Goal: Information Seeking & Learning: Learn about a topic

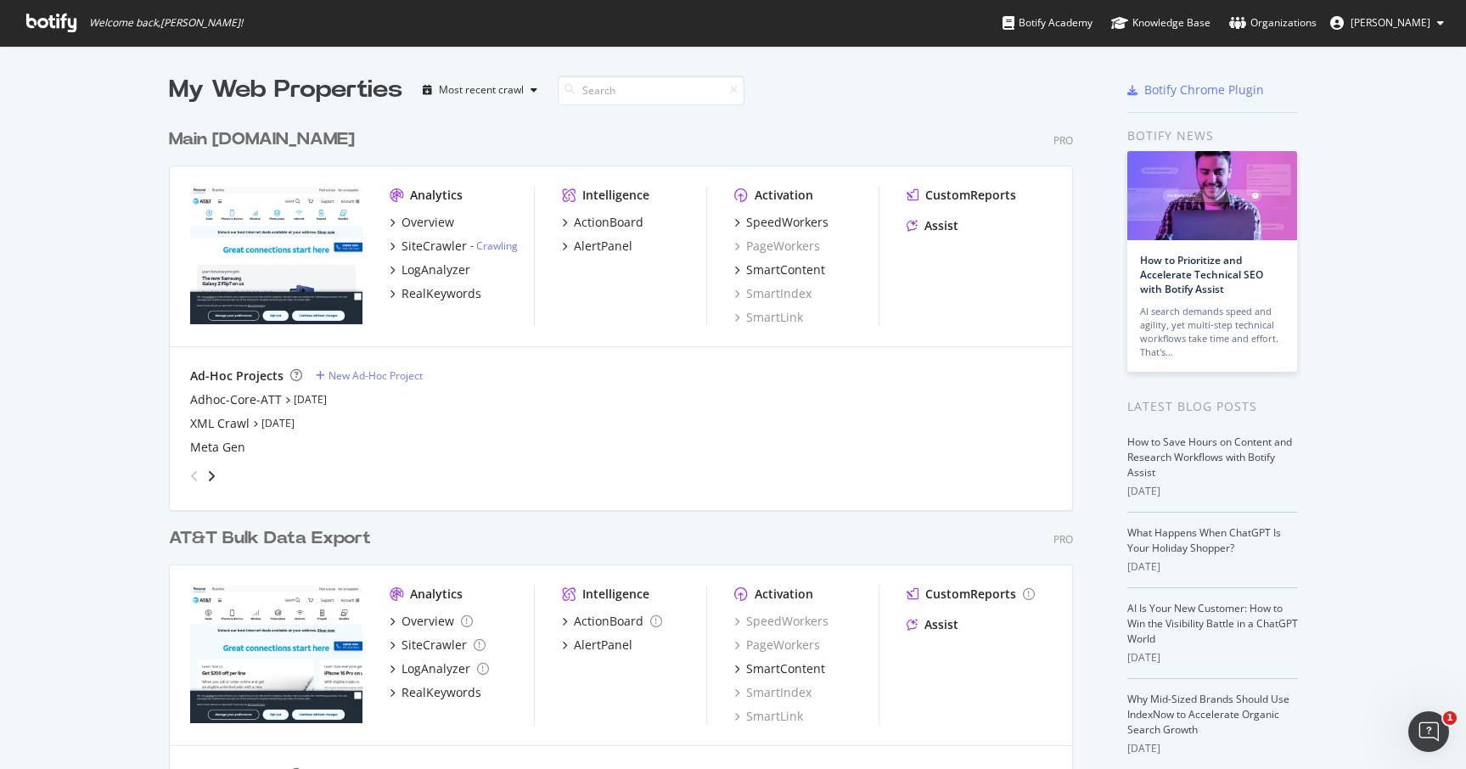
click at [237, 137] on div "Main [DOMAIN_NAME]" at bounding box center [262, 139] width 186 height 25
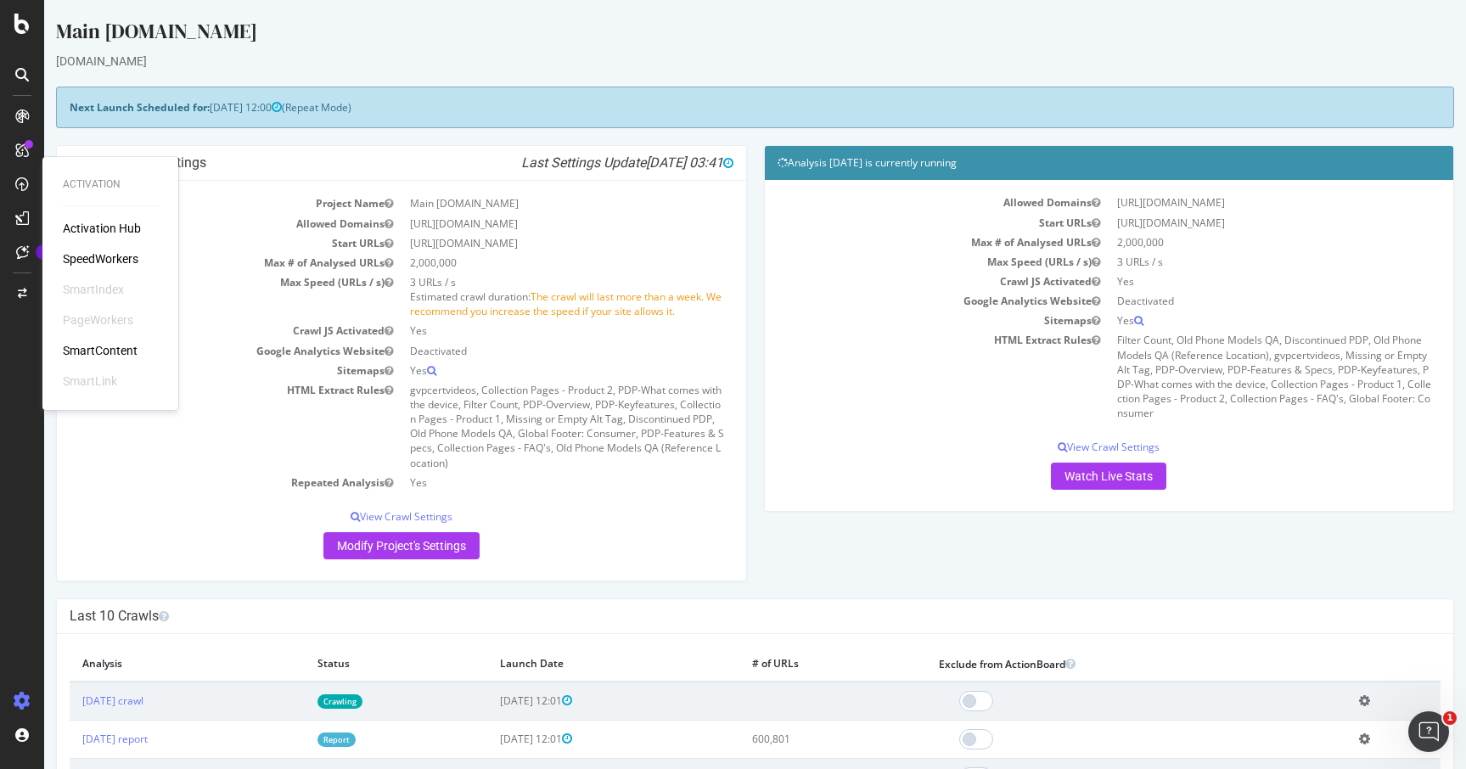
click at [105, 255] on div "SpeedWorkers" at bounding box center [101, 258] width 76 height 17
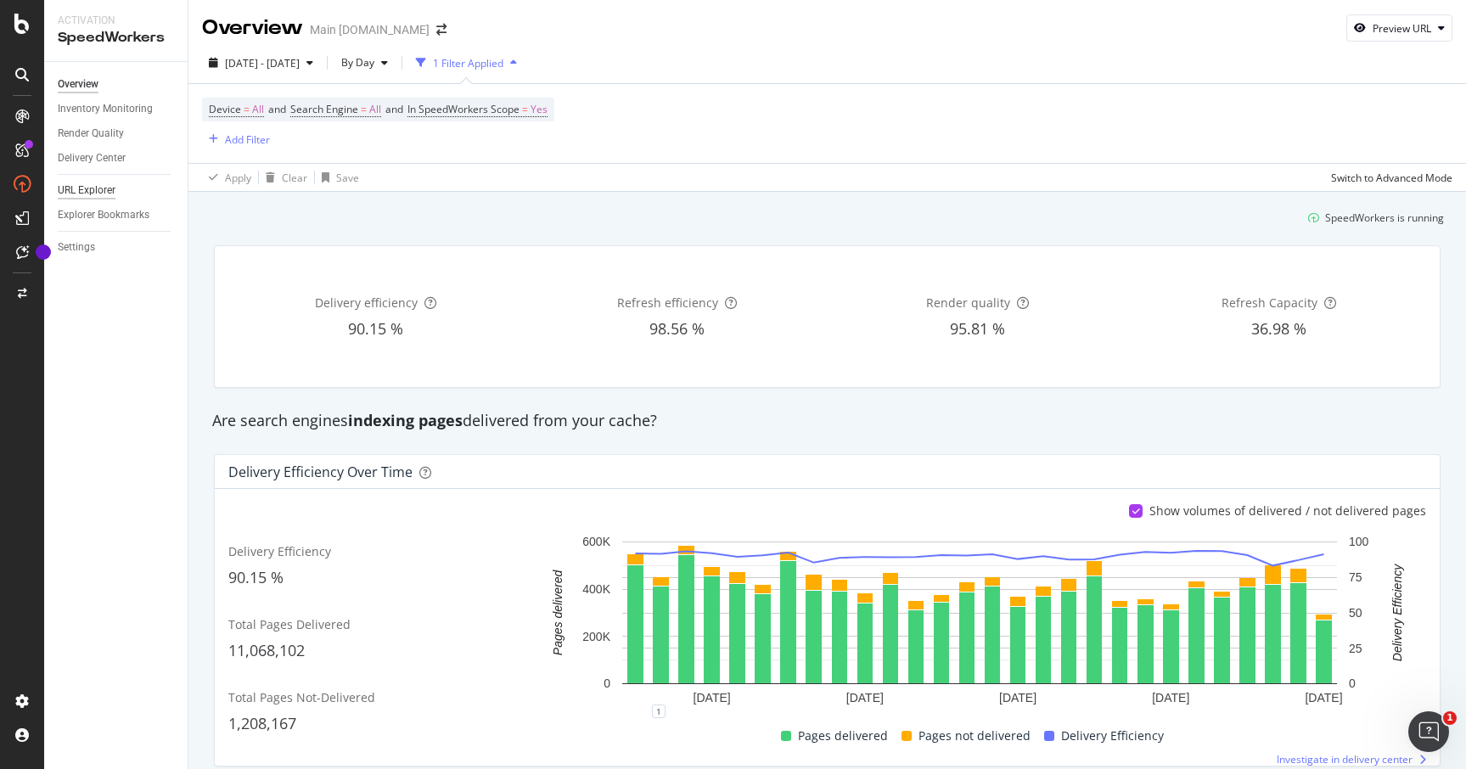
click at [89, 186] on div "URL Explorer" at bounding box center [87, 191] width 58 height 18
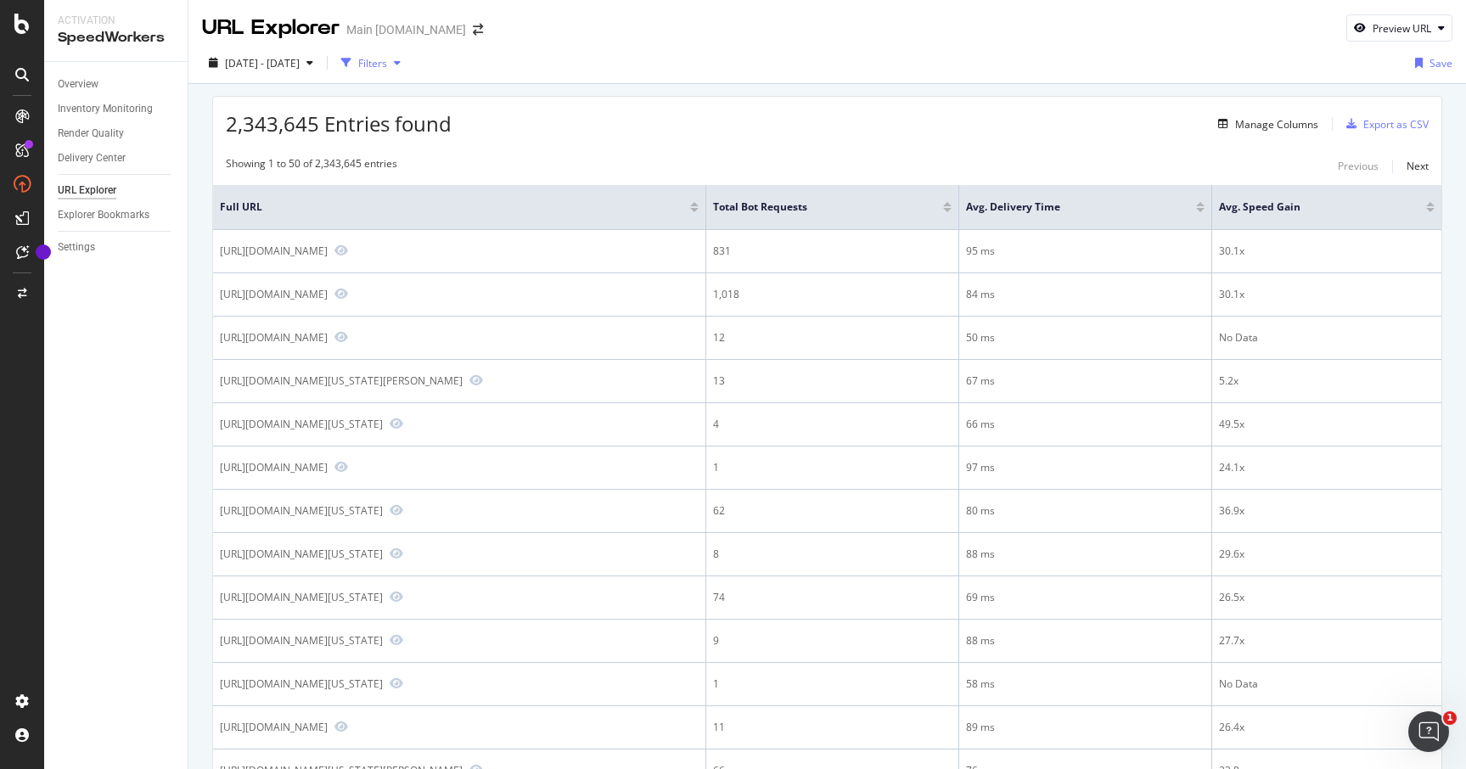
click at [401, 62] on icon "button" at bounding box center [397, 63] width 7 height 10
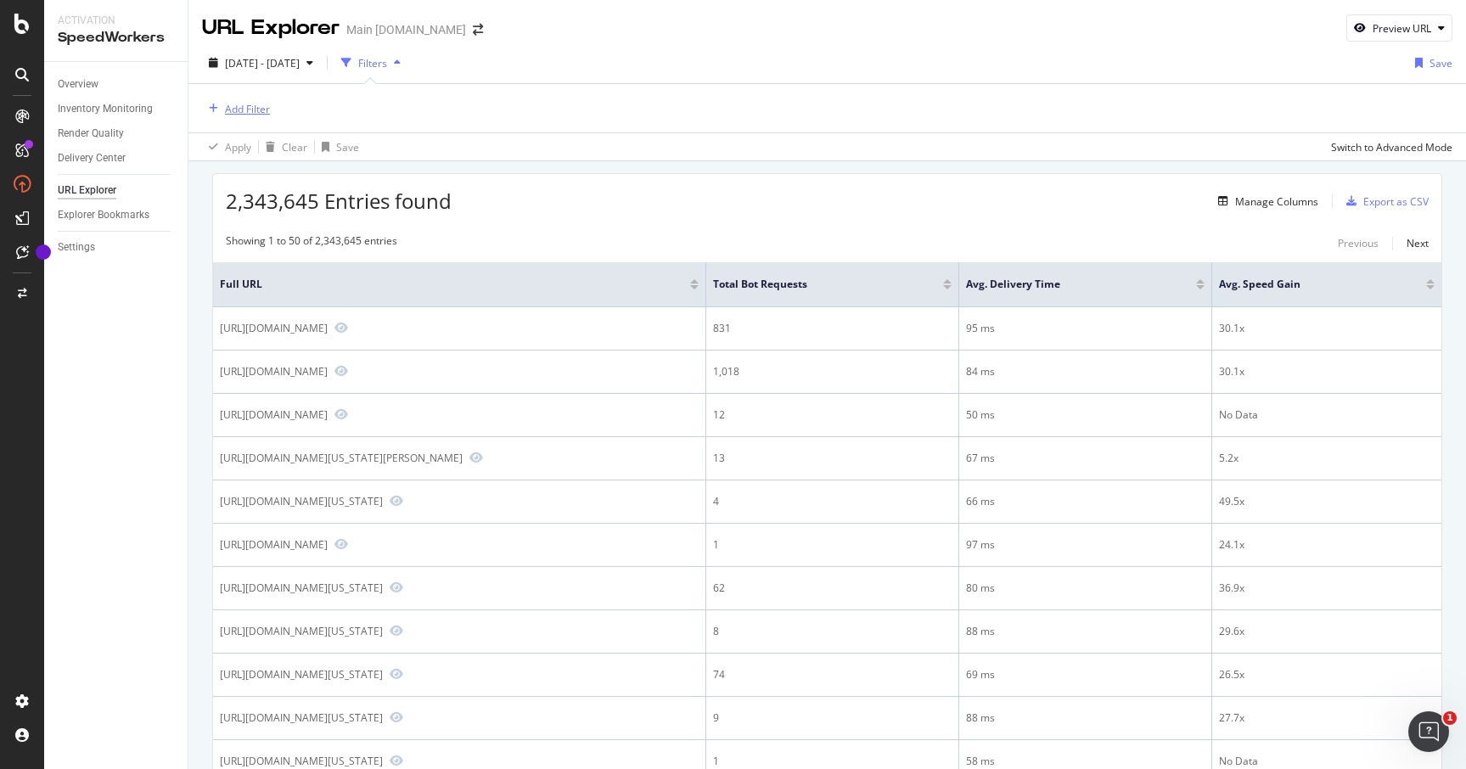
click at [257, 102] on div "Add Filter" at bounding box center [247, 109] width 45 height 14
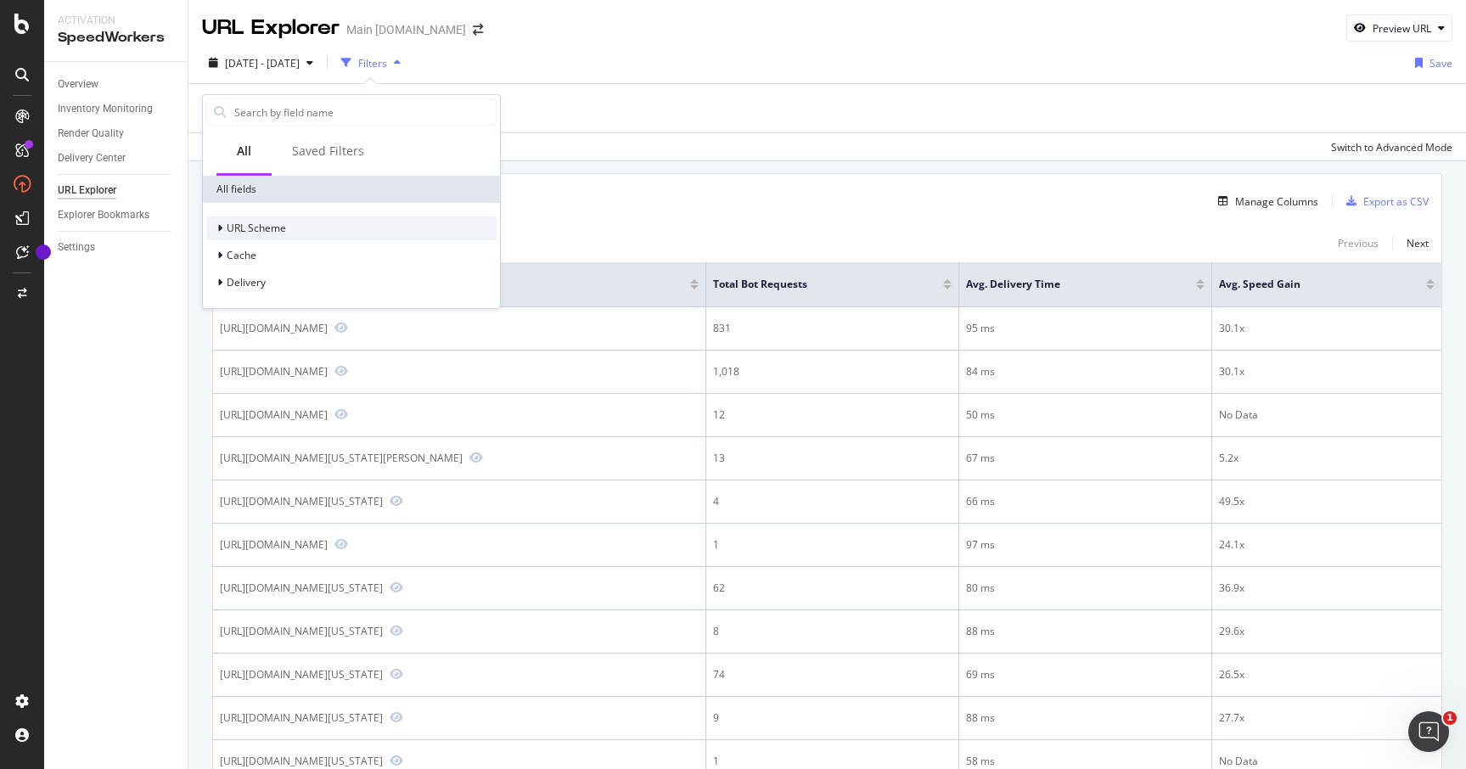
click at [221, 226] on icon at bounding box center [219, 228] width 5 height 10
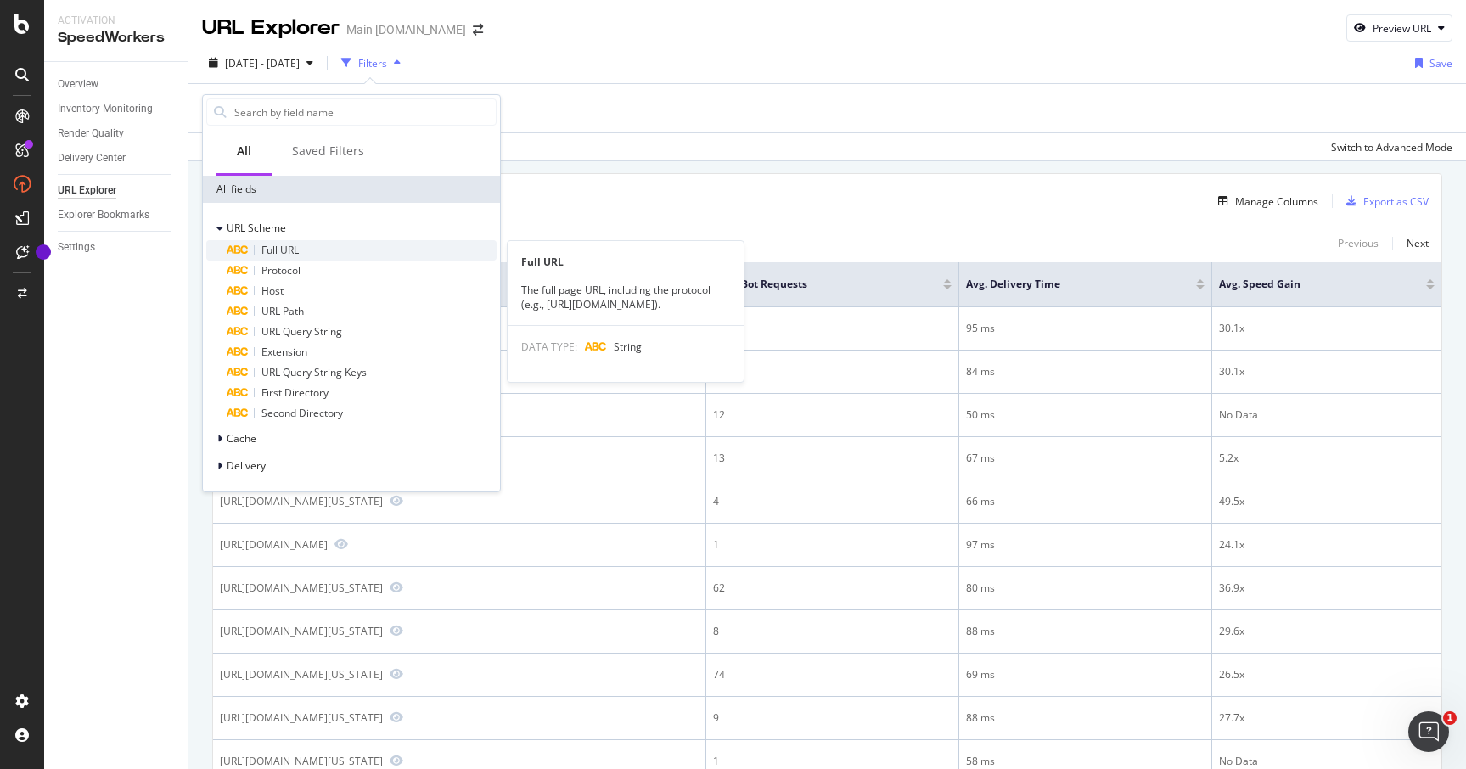
click at [276, 244] on span "Full URL" at bounding box center [279, 250] width 37 height 14
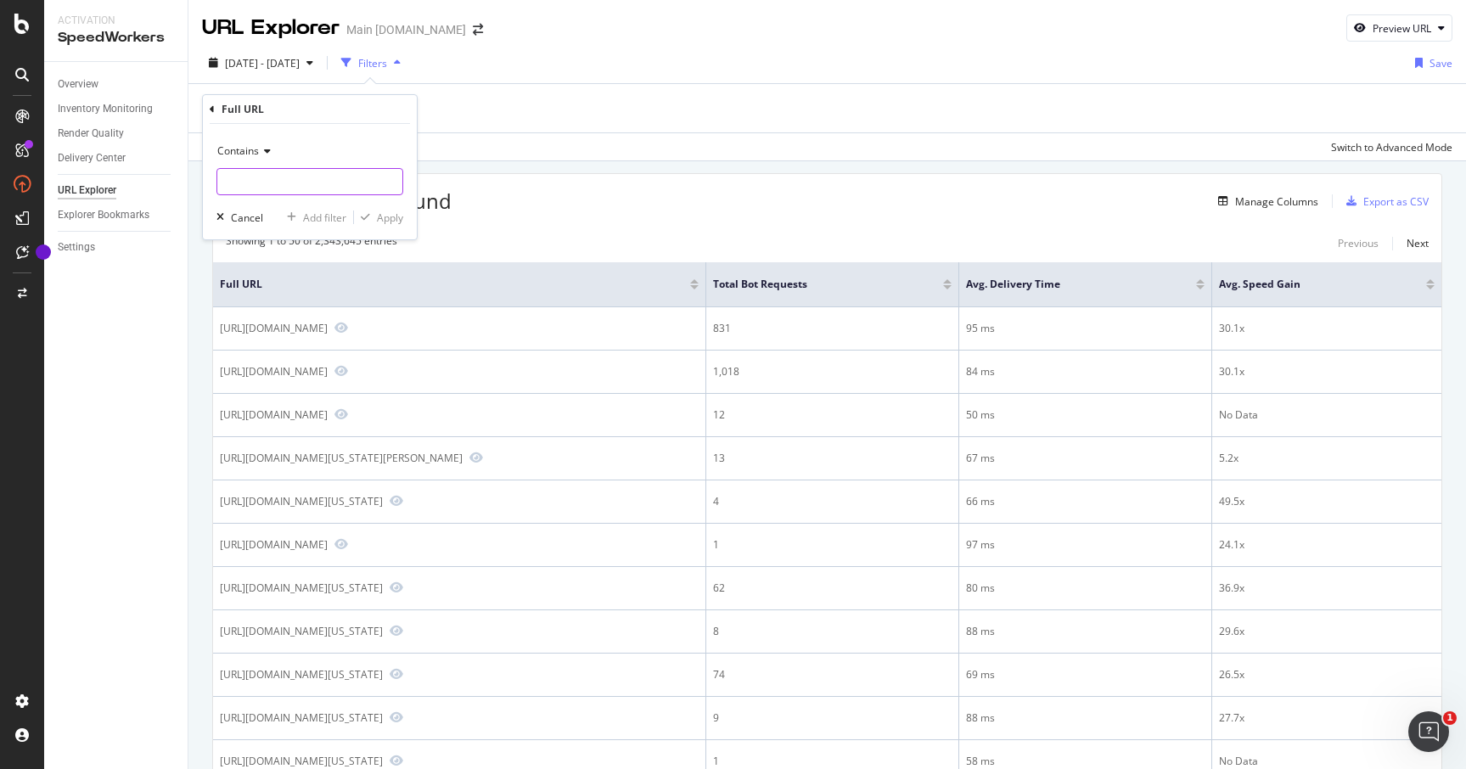
click at [268, 185] on input "text" at bounding box center [309, 181] width 185 height 27
type input "[URL][DOMAIN_NAME]"
click at [384, 215] on div "Apply" at bounding box center [390, 217] width 26 height 14
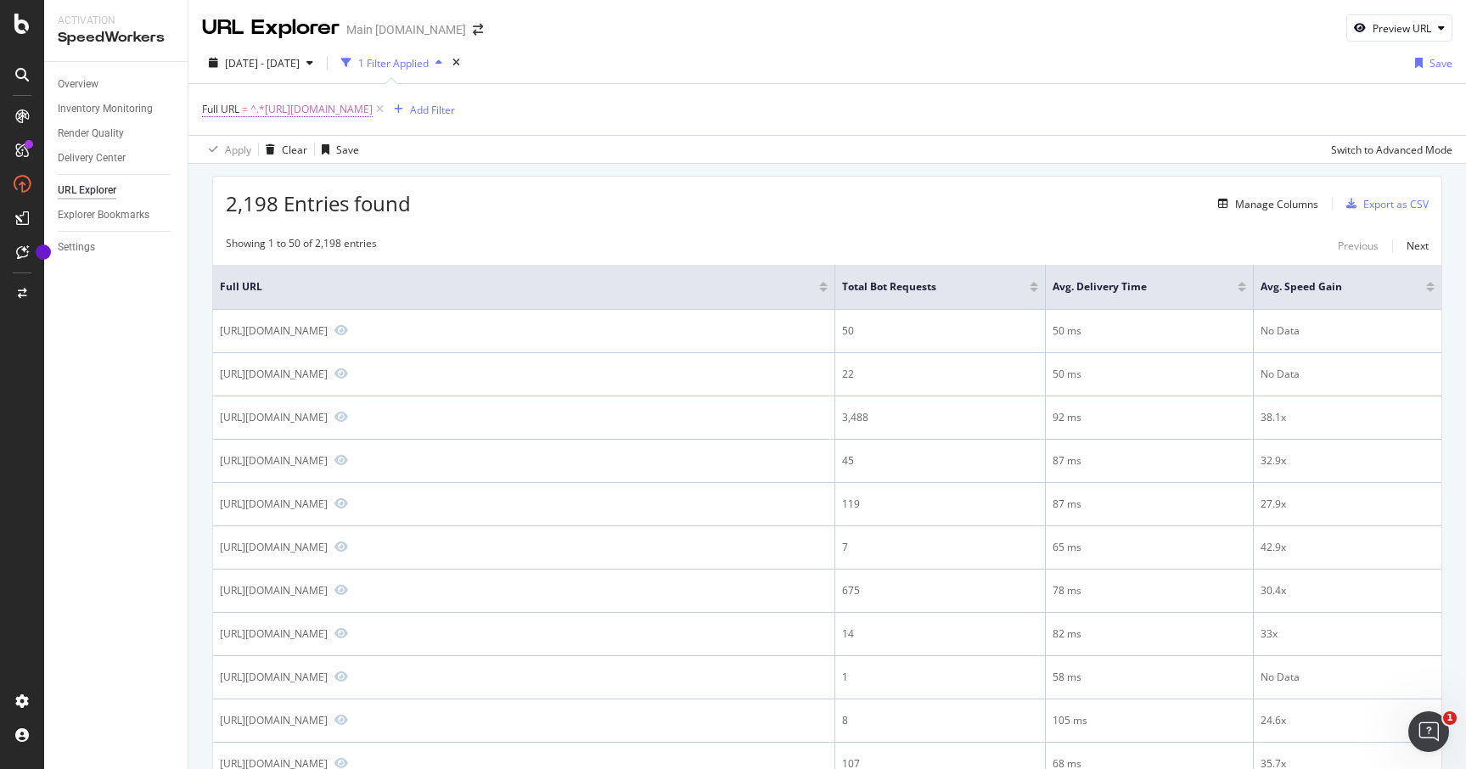
click at [231, 109] on span "Full URL" at bounding box center [220, 109] width 37 height 14
click at [266, 145] on icon at bounding box center [265, 150] width 12 height 10
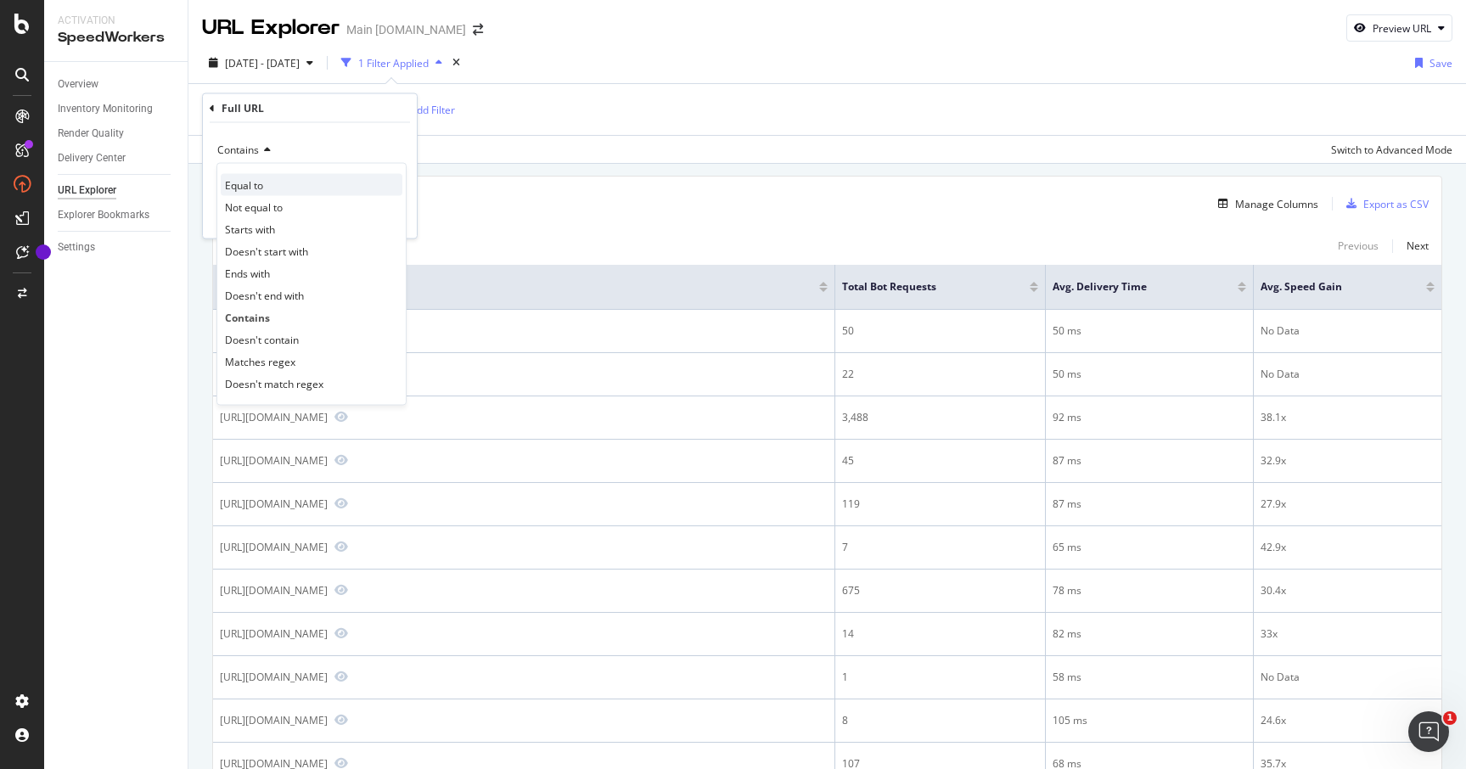
click at [255, 179] on span "Equal to" at bounding box center [244, 184] width 38 height 14
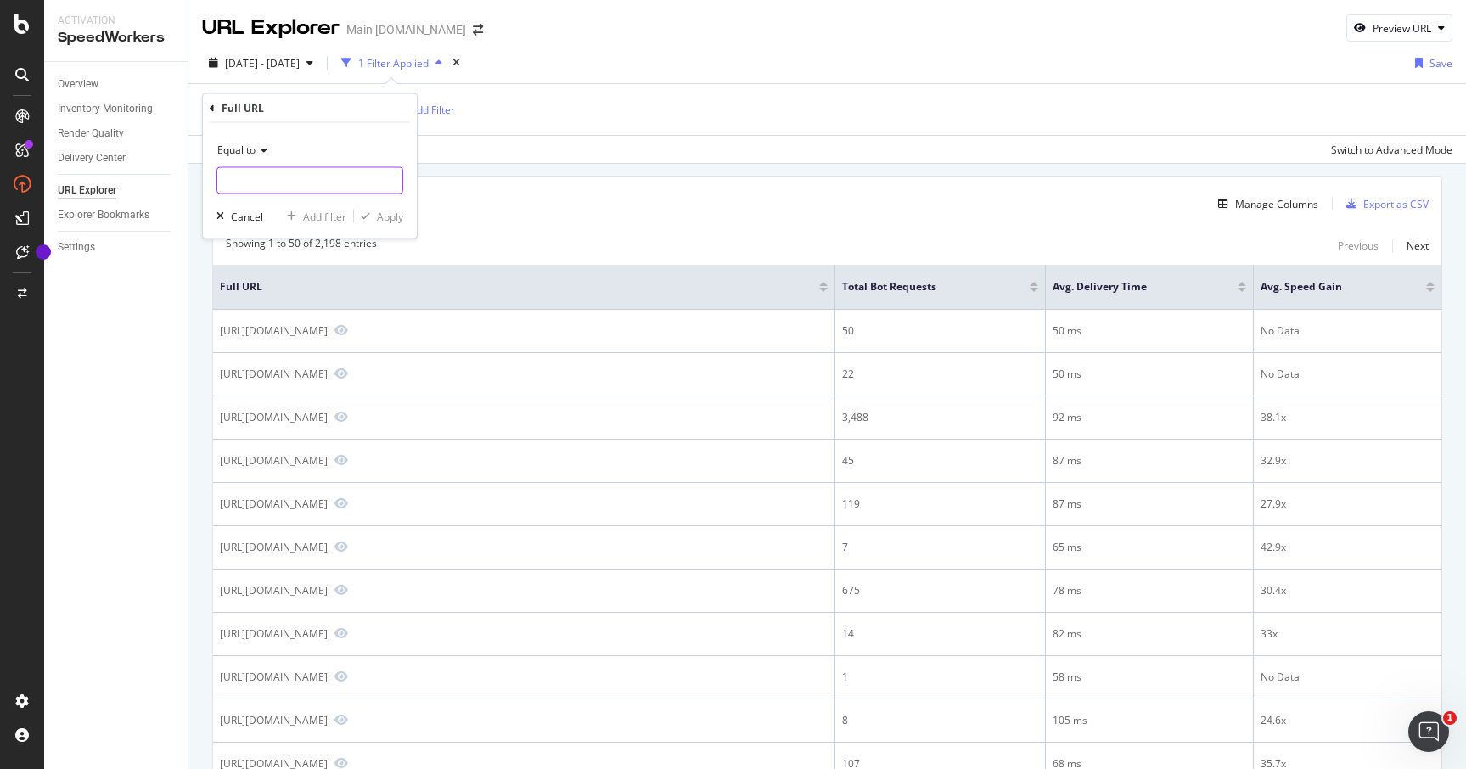
click at [336, 185] on input "text" at bounding box center [309, 180] width 185 height 27
type input "[URL][DOMAIN_NAME]"
click at [396, 215] on div "Apply" at bounding box center [390, 216] width 26 height 14
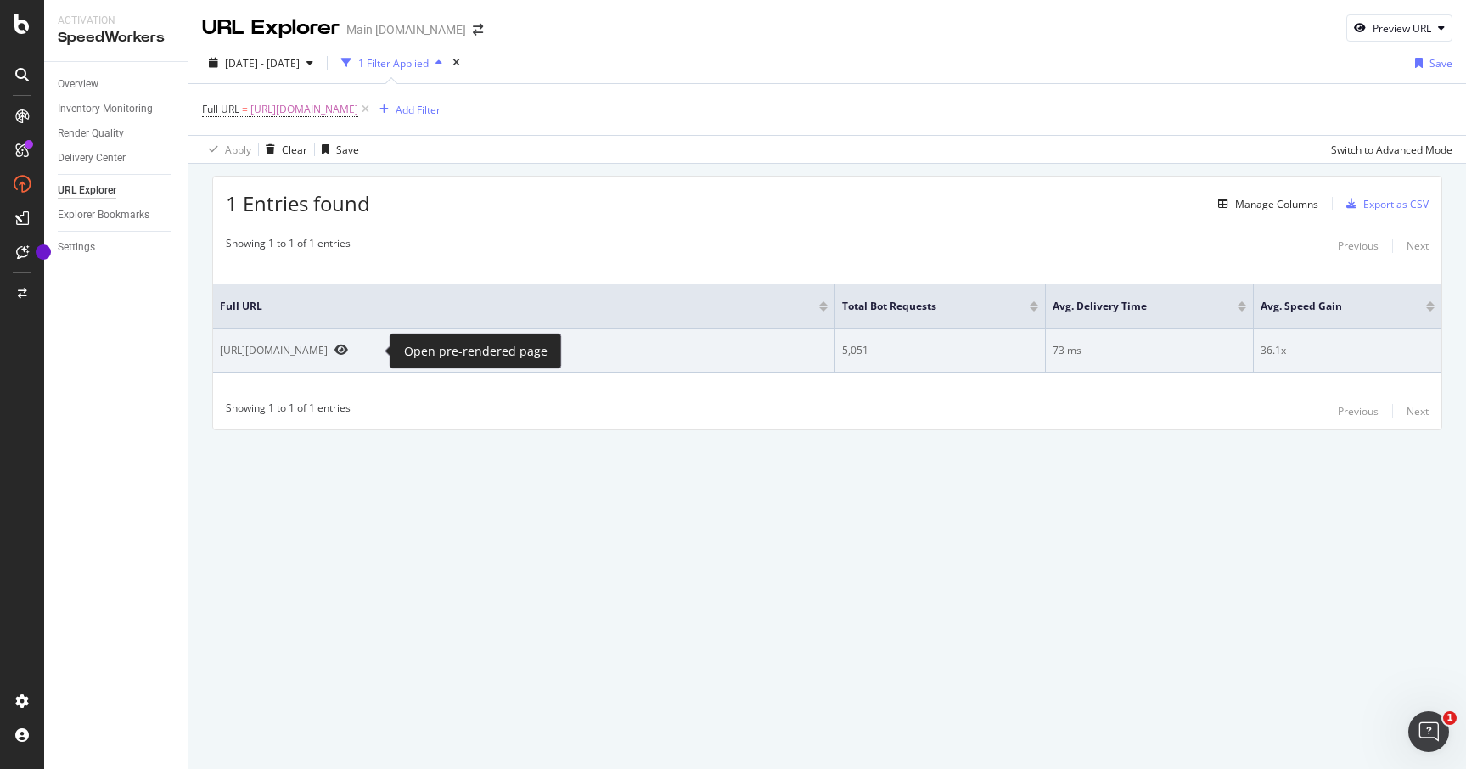
click at [348, 350] on icon "Preview https://www.att.com/internet/" at bounding box center [341, 350] width 14 height 12
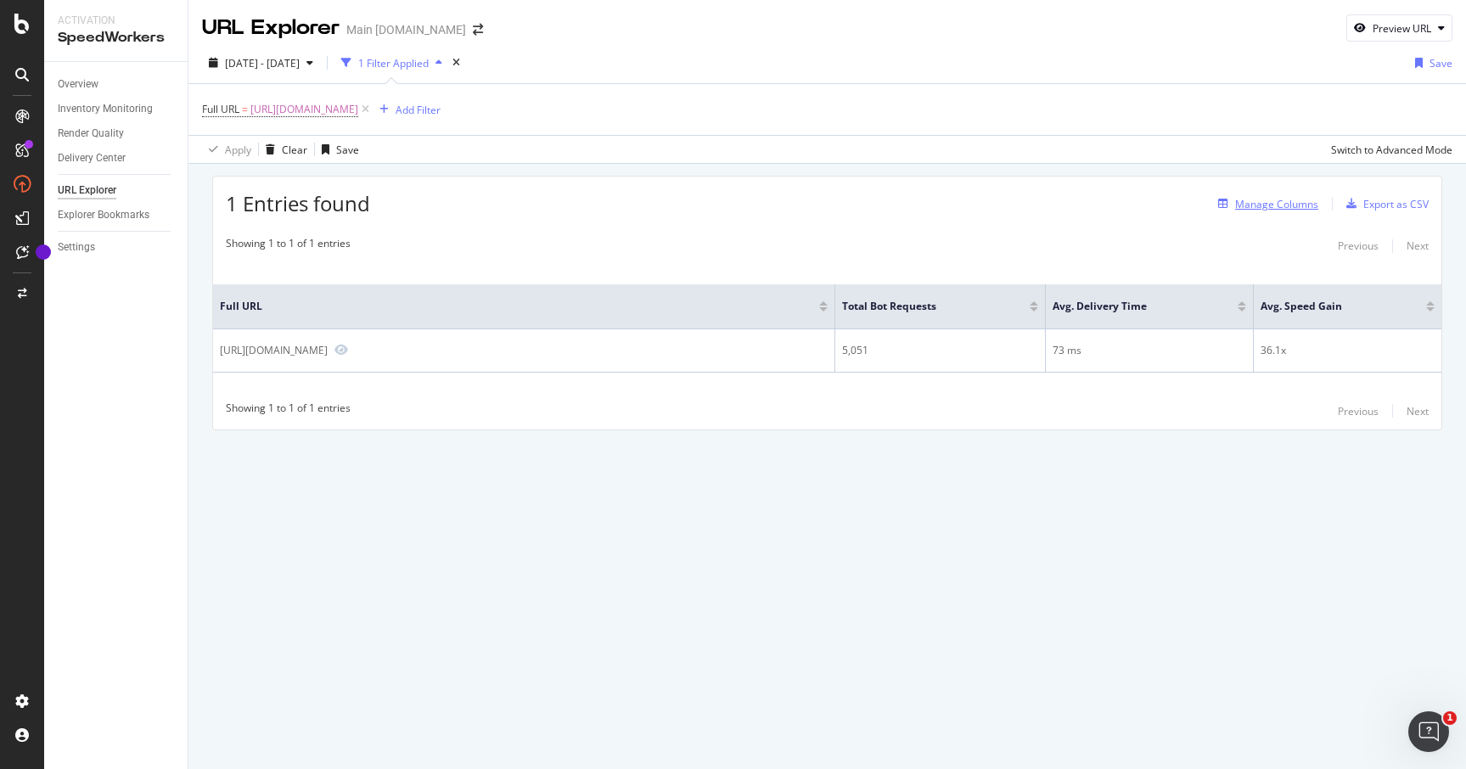
click at [1261, 211] on div "Manage Columns" at bounding box center [1276, 204] width 83 height 14
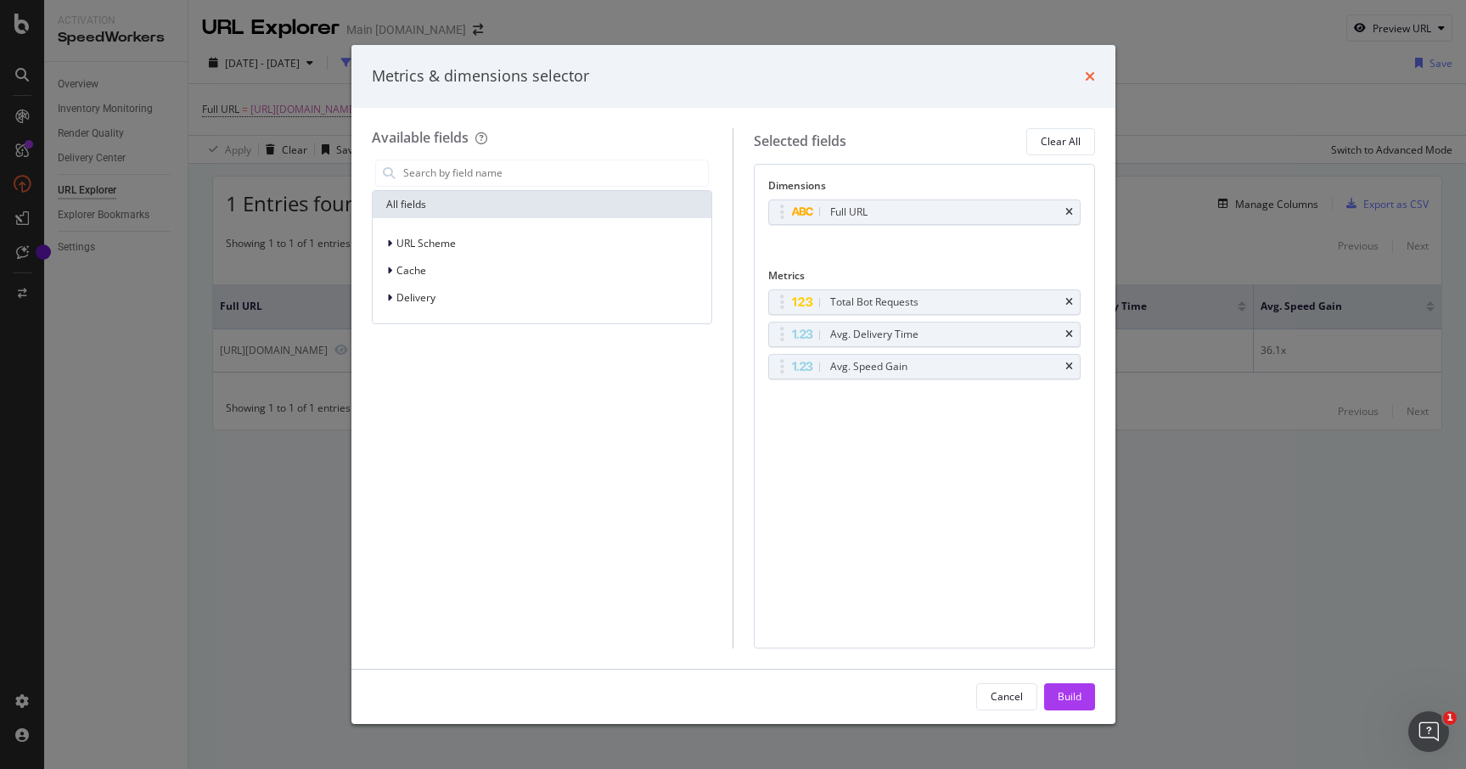
click at [1089, 76] on icon "times" at bounding box center [1090, 77] width 10 height 14
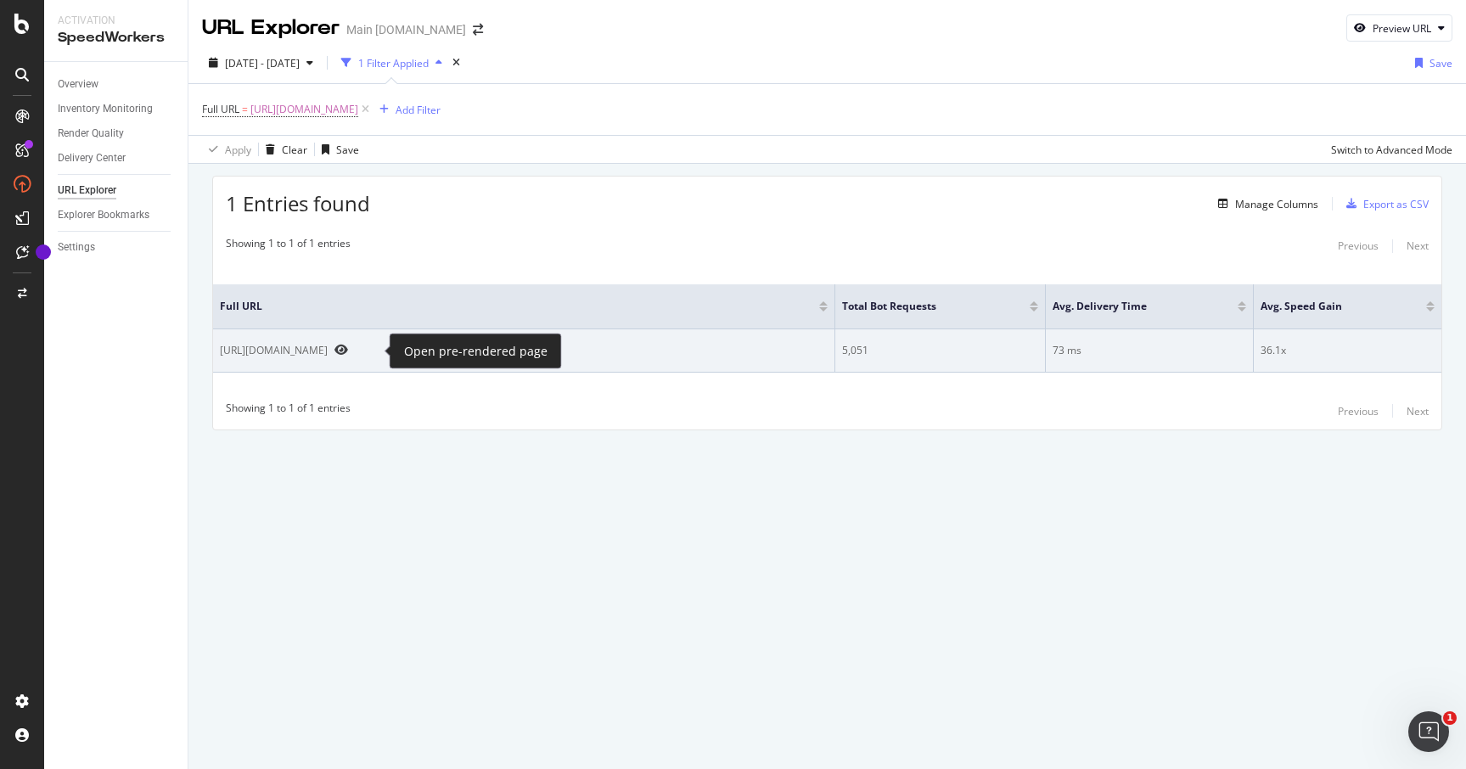
click at [348, 350] on icon "Preview https://www.att.com/internet/" at bounding box center [341, 350] width 14 height 12
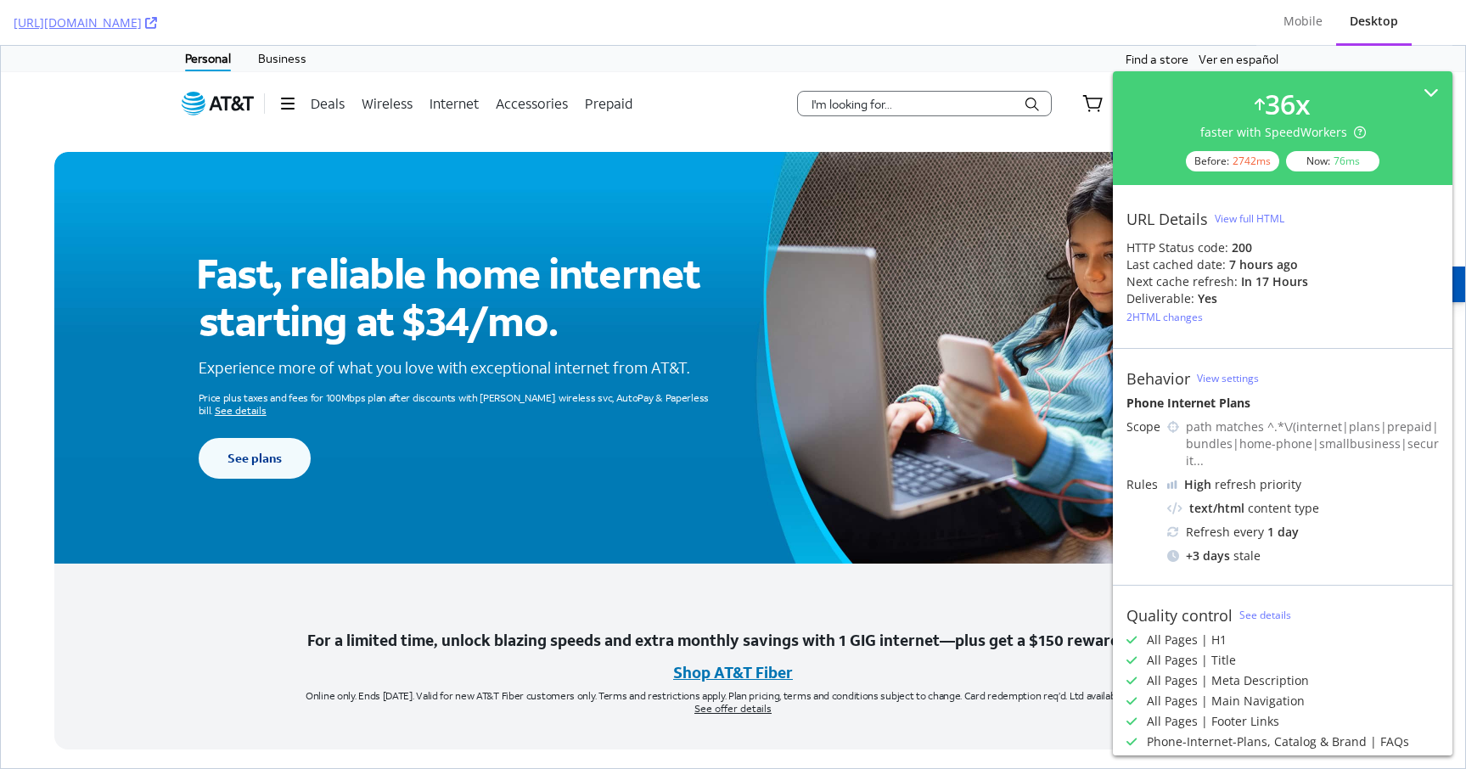
click at [1254, 218] on div "View full HTML" at bounding box center [1250, 218] width 70 height 14
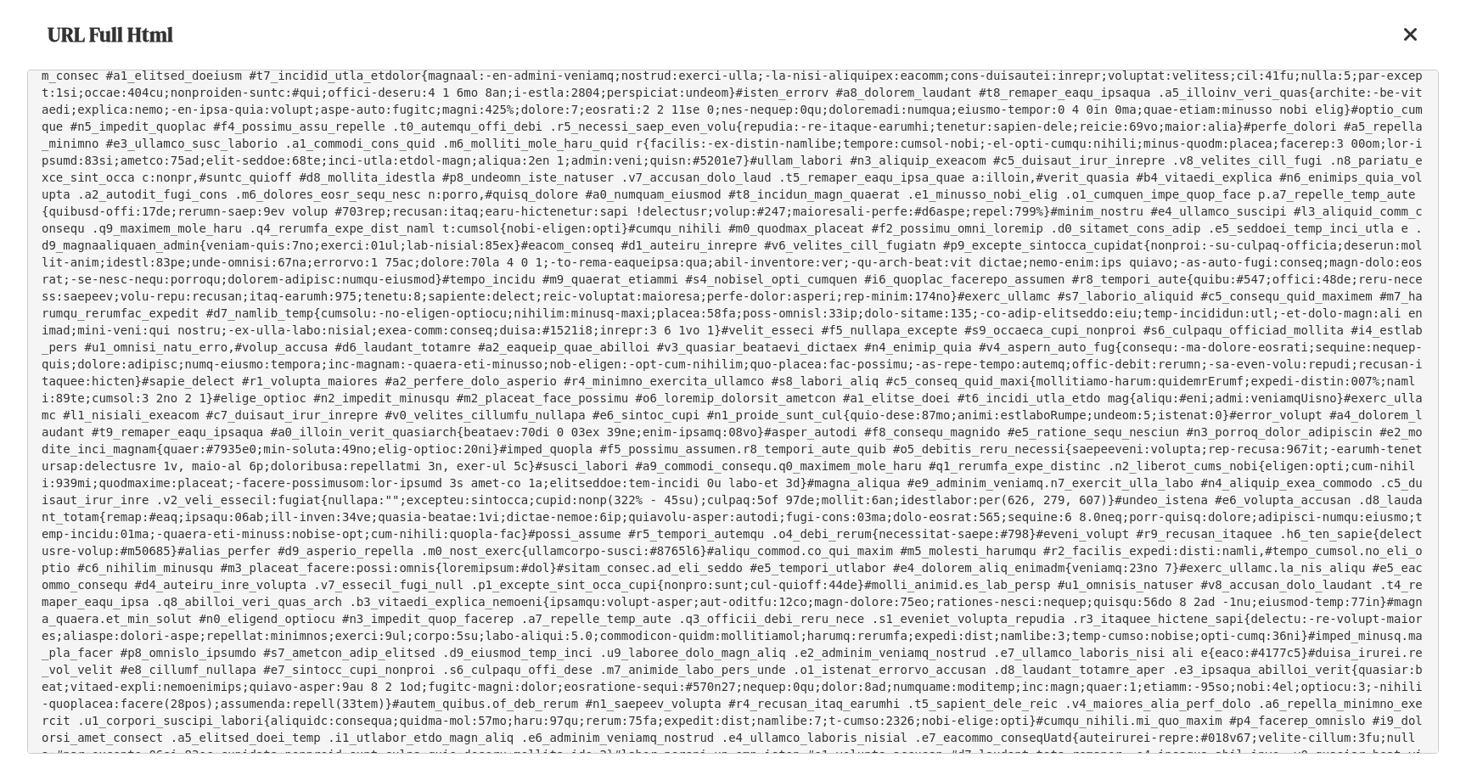
scroll to position [11788, 0]
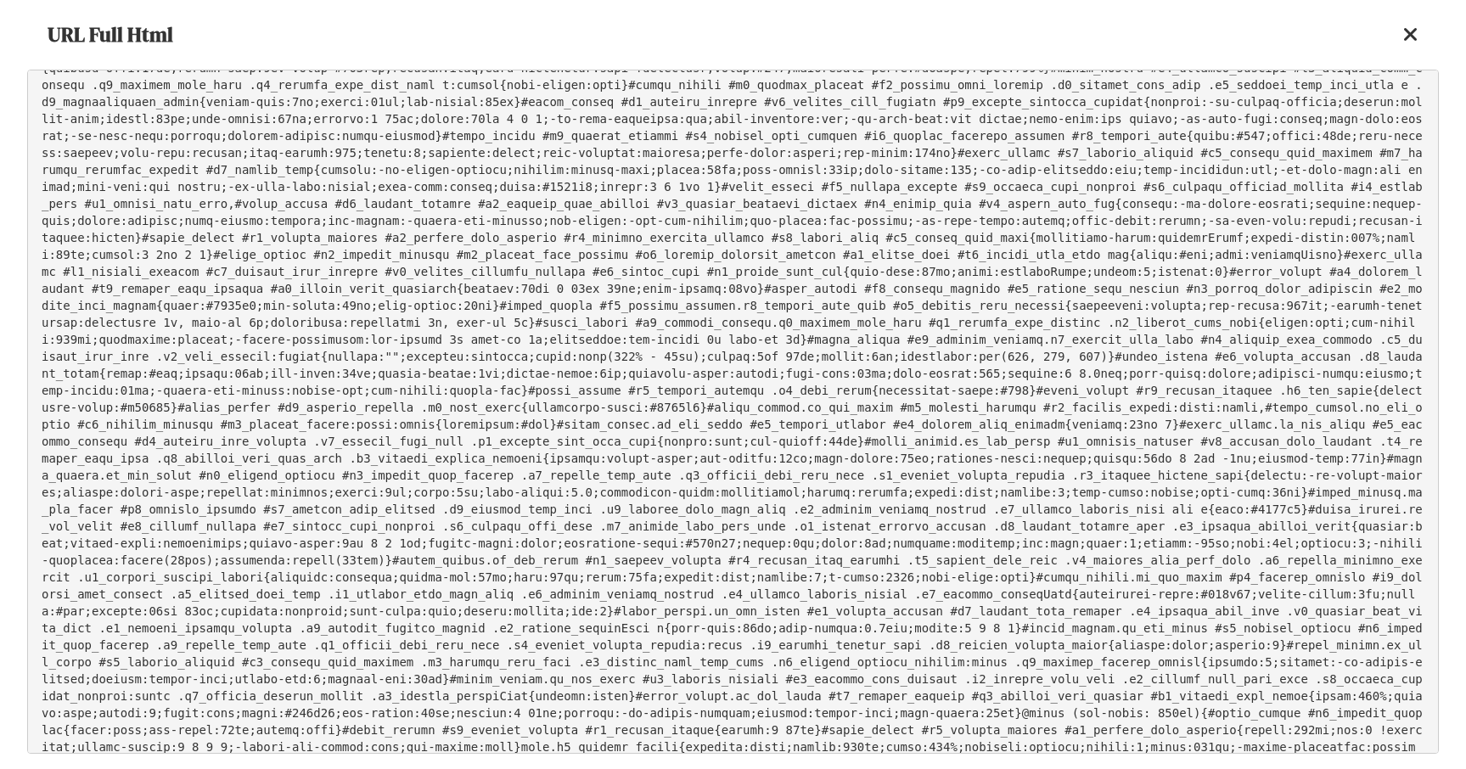
click at [1414, 32] on icon at bounding box center [1410, 35] width 15 height 20
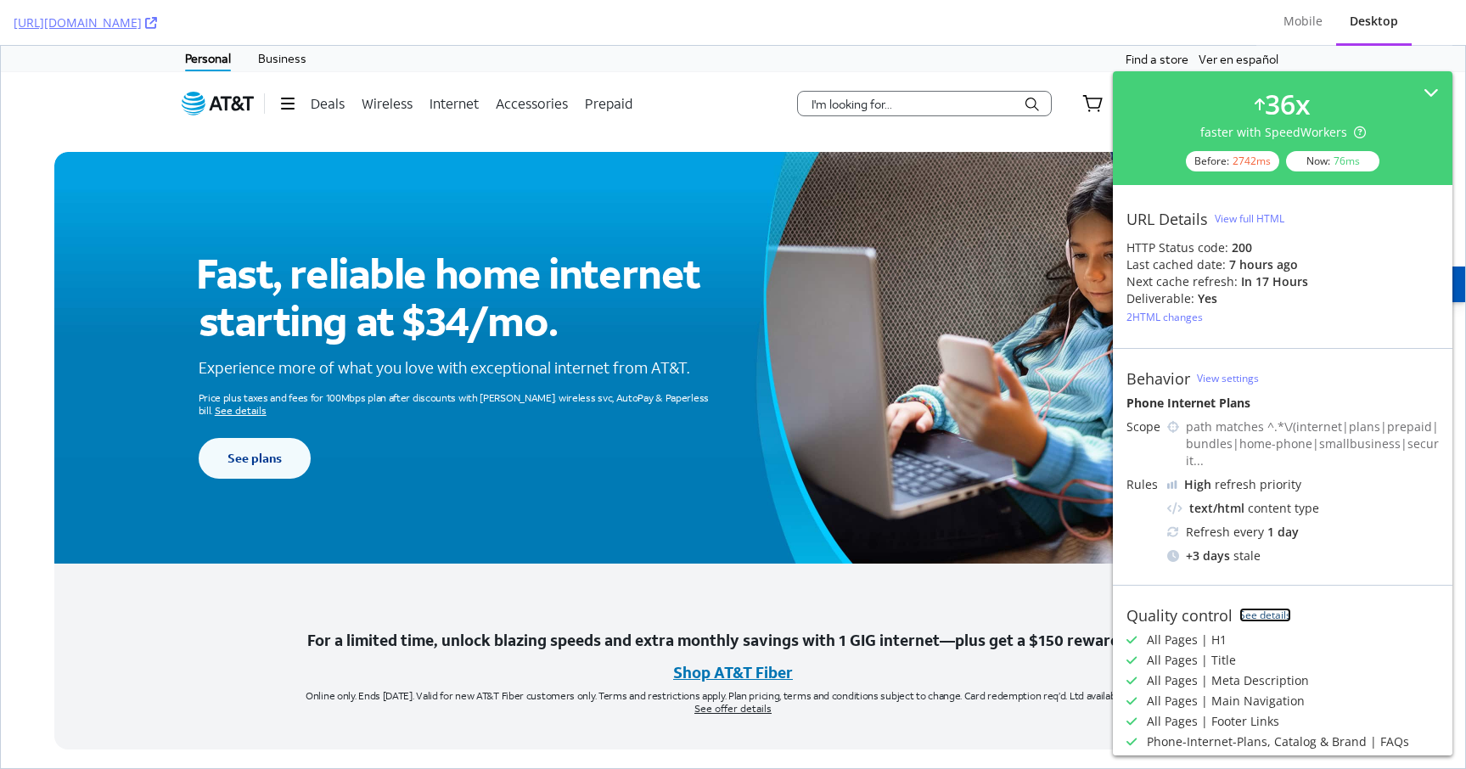
click at [1254, 608] on link "See details" at bounding box center [1265, 615] width 52 height 14
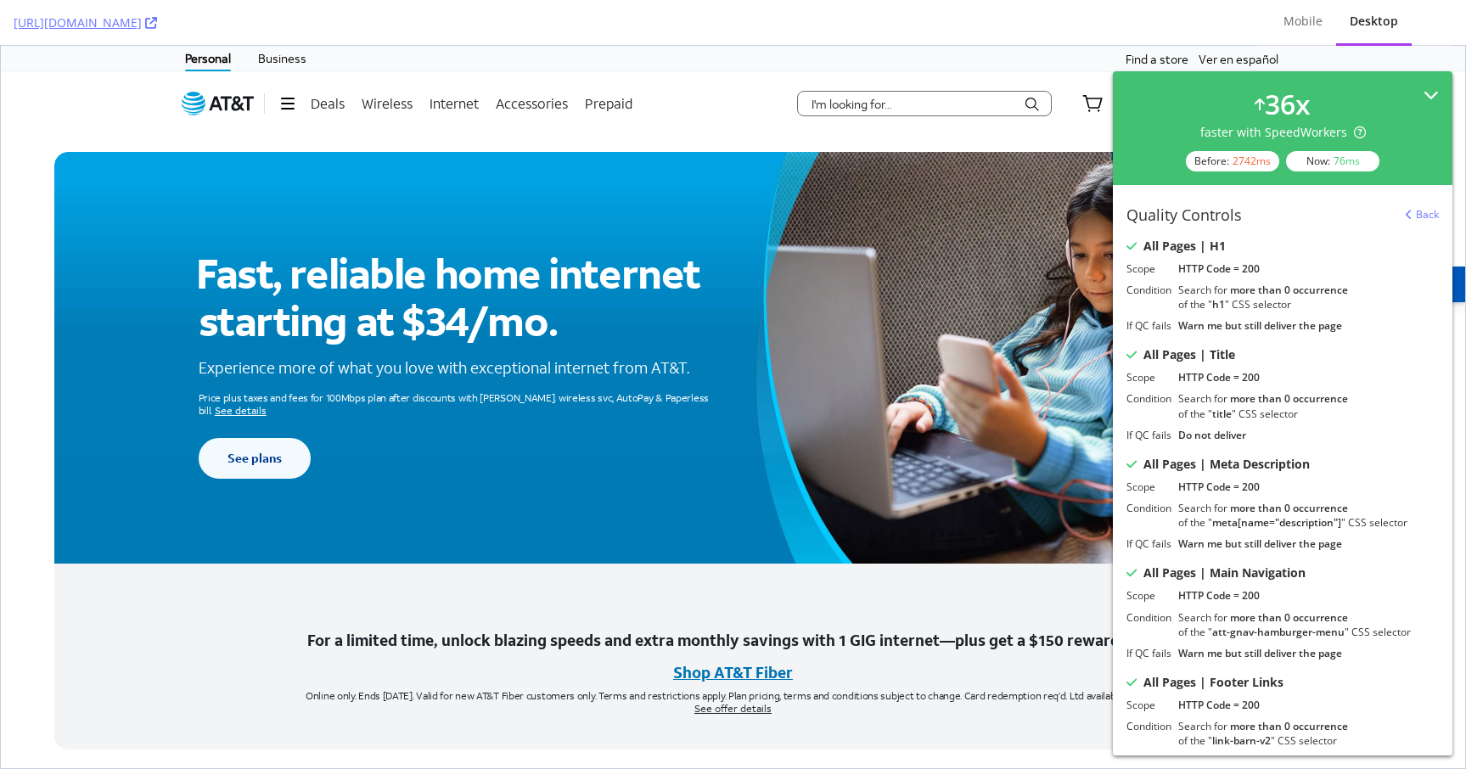
click at [1429, 94] on icon at bounding box center [1430, 94] width 15 height 15
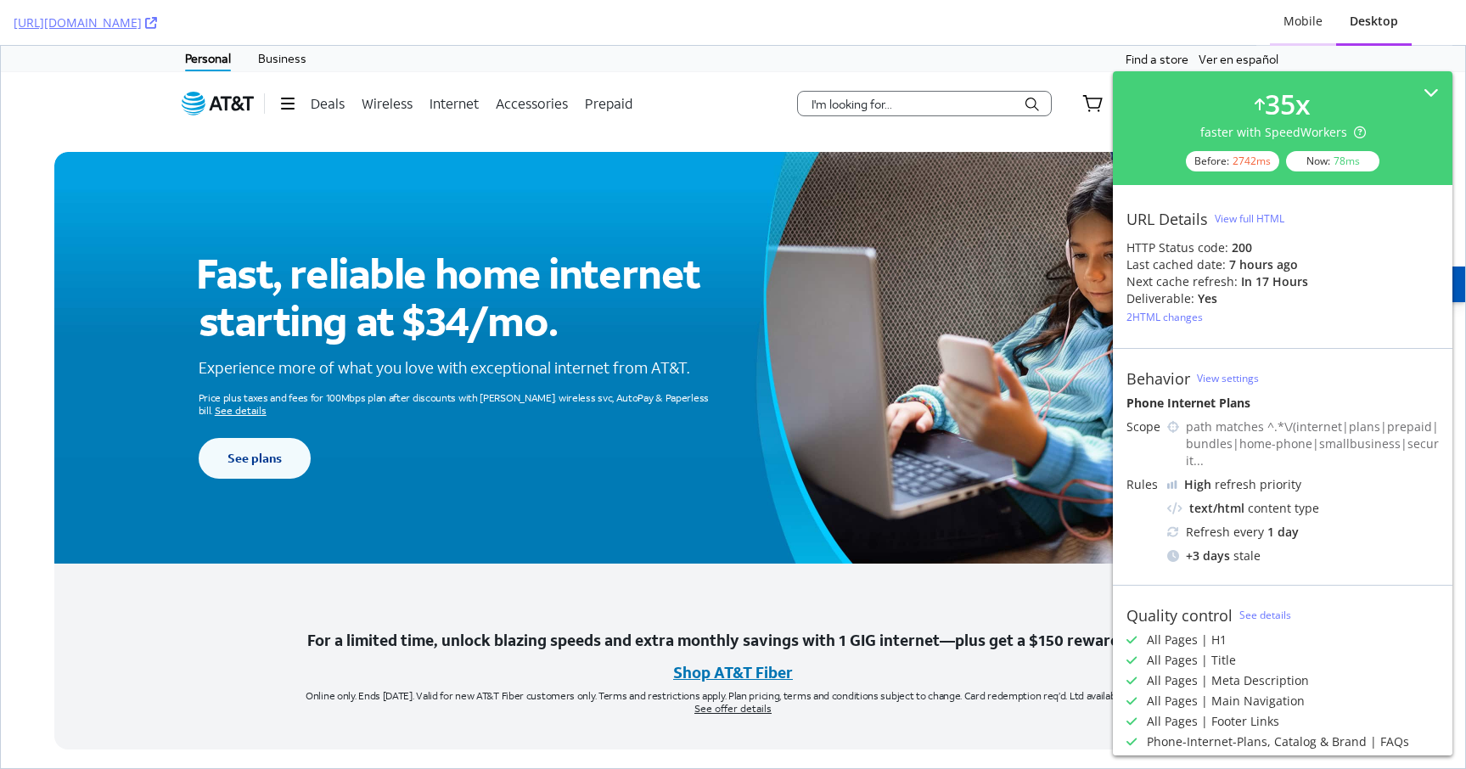
click at [1310, 14] on div "Mobile" at bounding box center [1302, 21] width 39 height 17
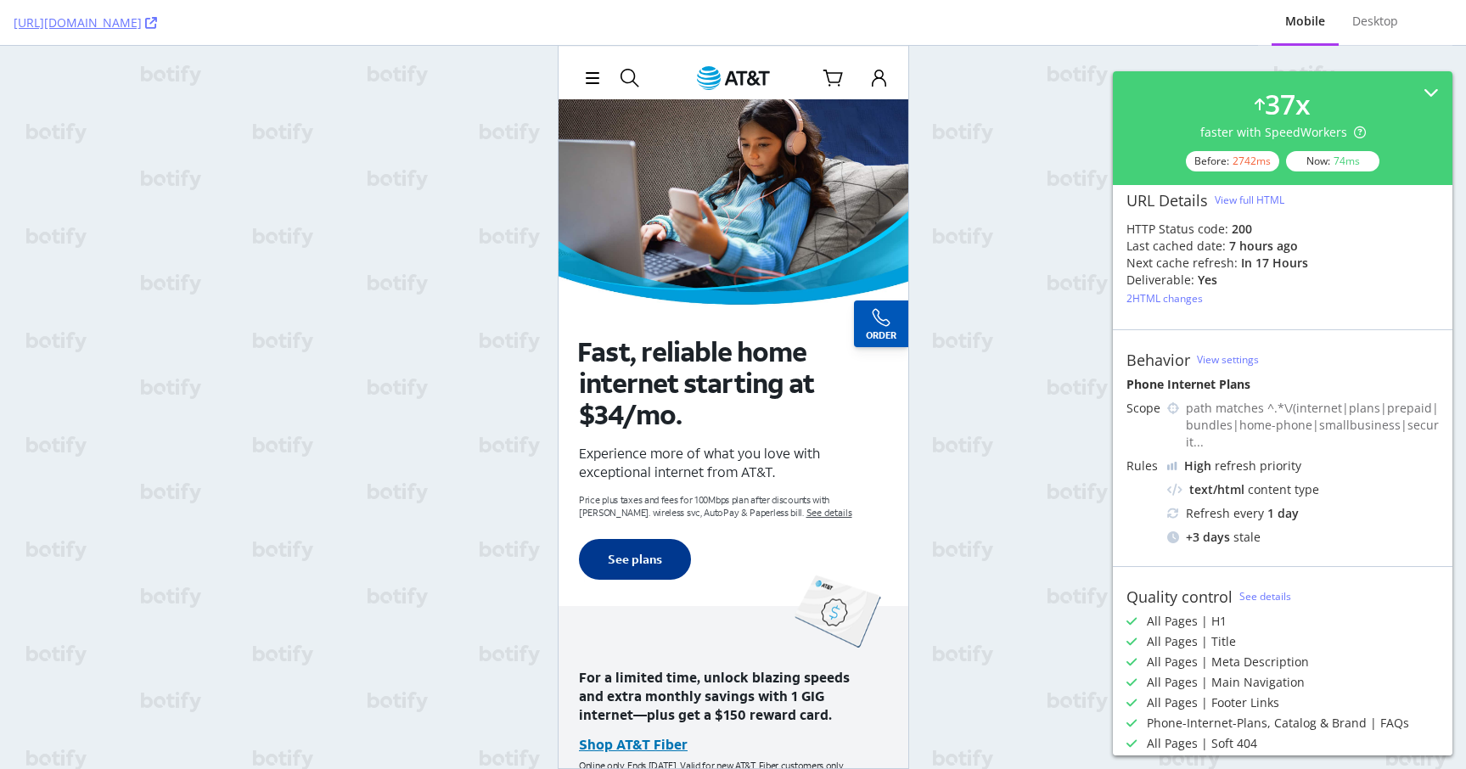
scroll to position [126, 0]
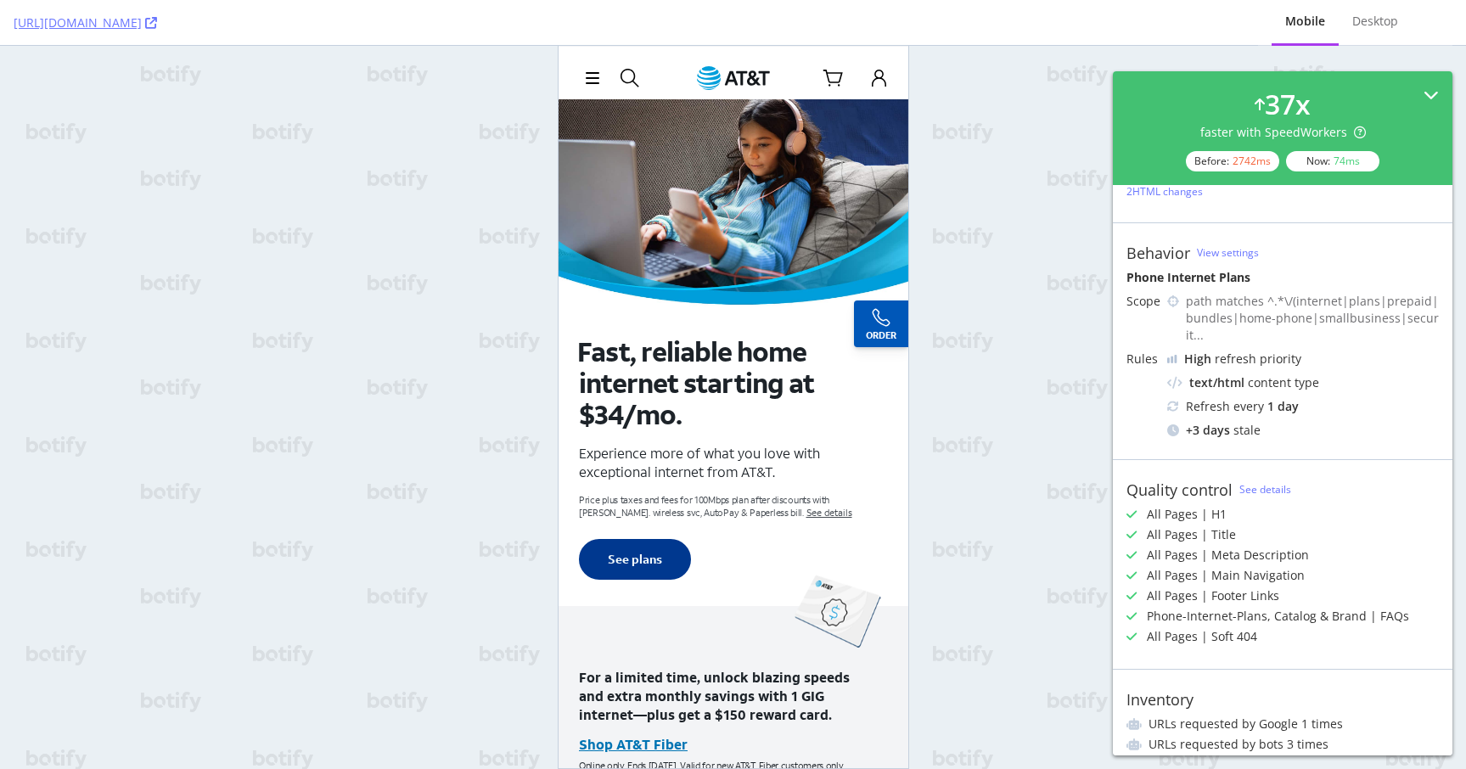
click at [1429, 91] on icon at bounding box center [1430, 94] width 15 height 15
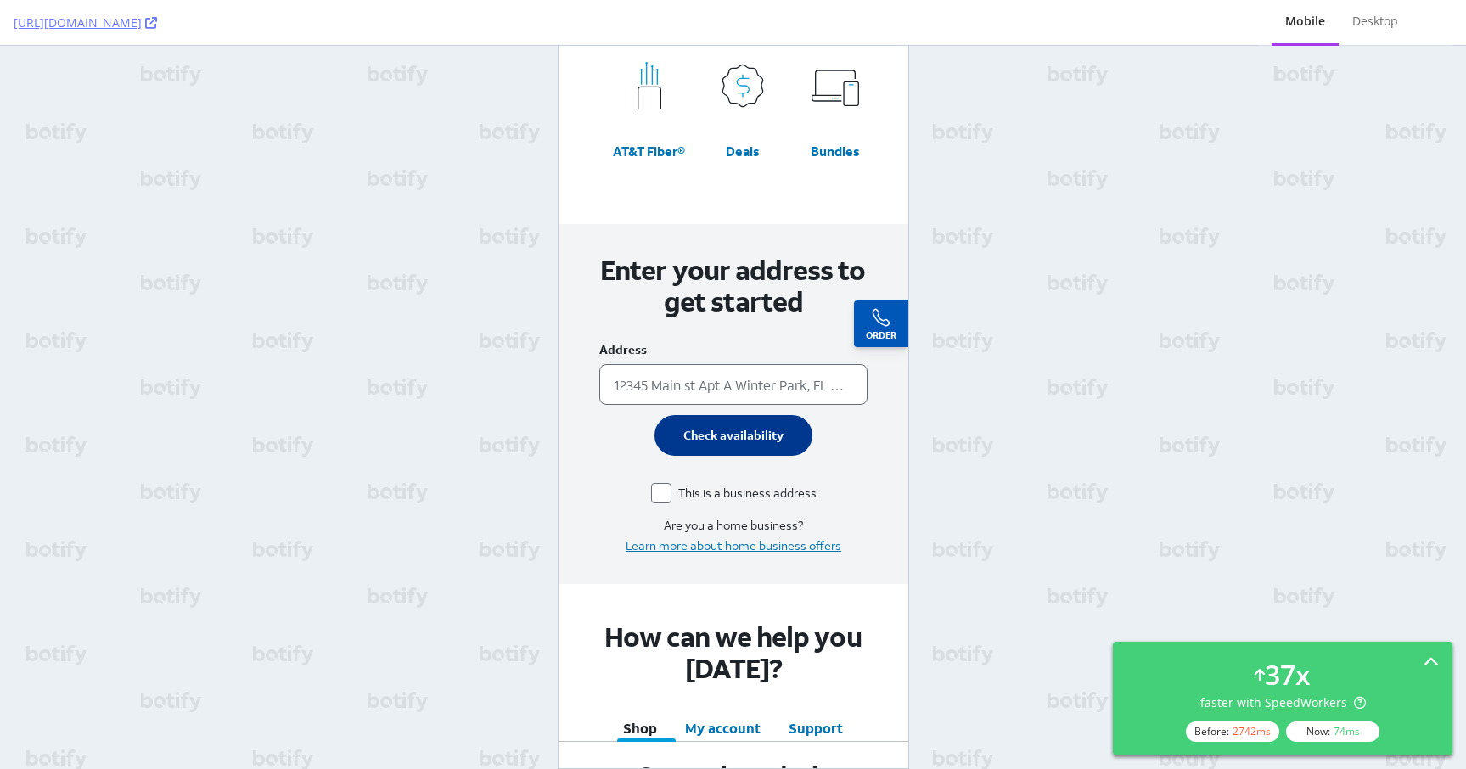
scroll to position [0, 0]
